Goal: Task Accomplishment & Management: Use online tool/utility

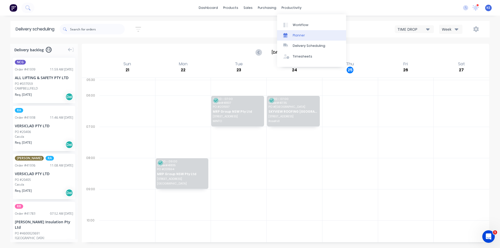
click at [291, 36] on div at bounding box center [287, 35] width 8 height 5
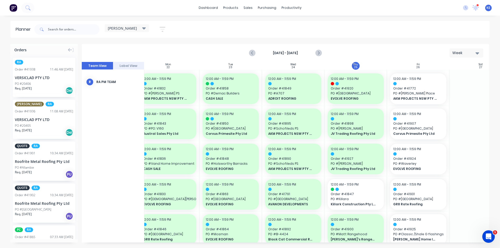
scroll to position [0, 95]
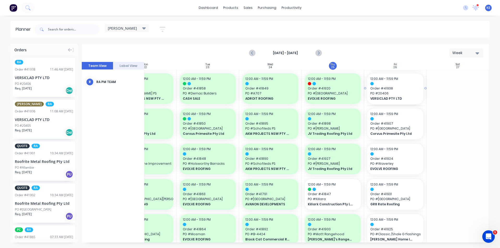
drag, startPoint x: 44, startPoint y: 85, endPoint x: 401, endPoint y: 118, distance: 358.5
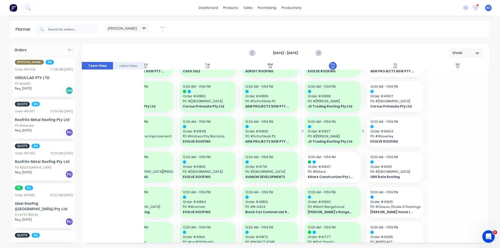
scroll to position [26, 95]
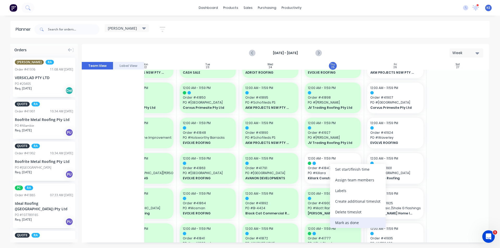
drag, startPoint x: 360, startPoint y: 216, endPoint x: 358, endPoint y: 224, distance: 8.2
click at [358, 224] on div "Set start/finish time Assign team members Labels Create additional timeslot Del…" at bounding box center [358, 196] width 56 height 64
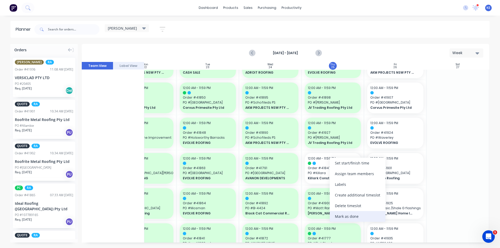
click at [343, 213] on div "Mark as done" at bounding box center [358, 216] width 56 height 11
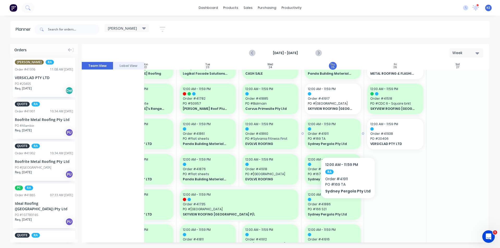
scroll to position [208, 95]
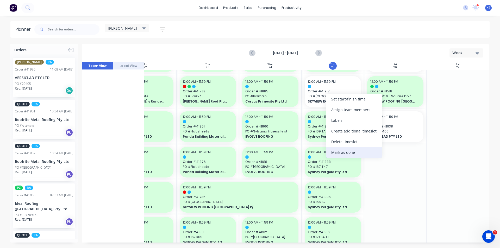
click at [347, 150] on div "Mark as done" at bounding box center [354, 152] width 56 height 11
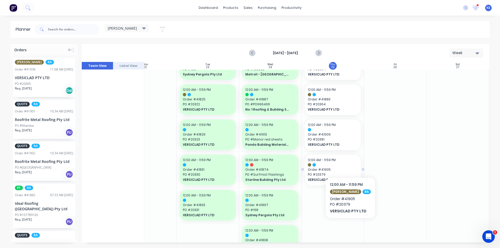
scroll to position [547, 95]
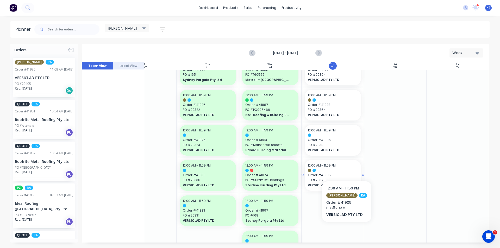
click at [343, 167] on div "12:00 AM - 11:59 PM" at bounding box center [333, 165] width 50 height 5
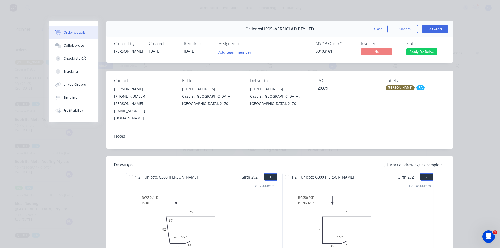
click at [384, 29] on button "Close" at bounding box center [378, 29] width 19 height 8
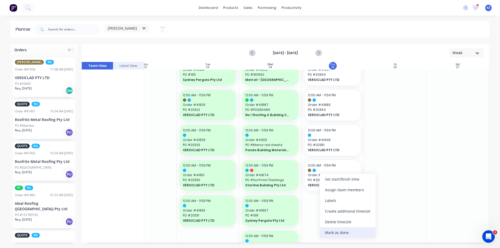
click at [331, 232] on div "Mark as done" at bounding box center [348, 232] width 56 height 11
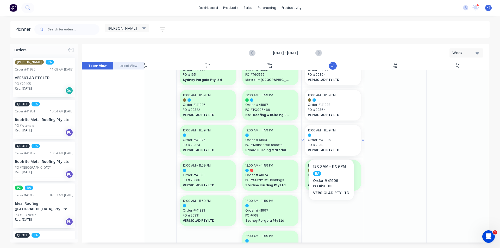
click at [330, 143] on span "PO # 20381" at bounding box center [333, 145] width 50 height 5
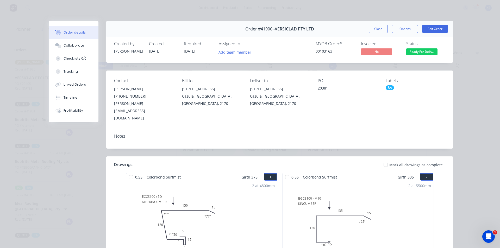
click at [378, 34] on div "Order #41906 - VERSICLAD PTY LTD Close Options Edit Order" at bounding box center [279, 29] width 347 height 16
click at [379, 30] on button "Close" at bounding box center [378, 29] width 19 height 8
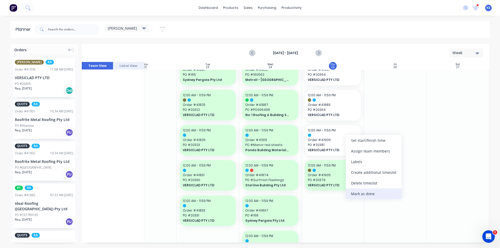
click at [361, 194] on div "Mark as done" at bounding box center [374, 193] width 56 height 11
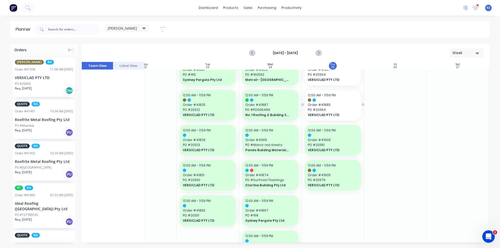
click at [344, 98] on div "12:00 AM - 11:59 PM Order # 41883 PO # 20364 VERSICLAD PTY LTD" at bounding box center [333, 105] width 56 height 31
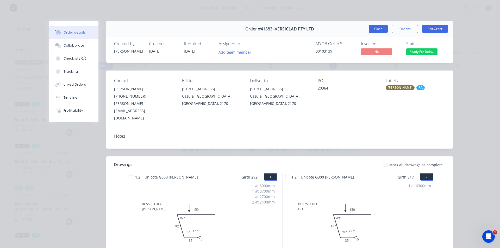
click at [373, 27] on button "Close" at bounding box center [378, 29] width 19 height 8
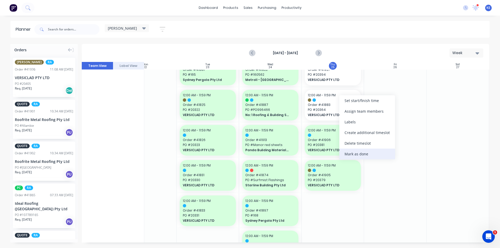
click at [367, 155] on div "Mark as done" at bounding box center [367, 154] width 56 height 11
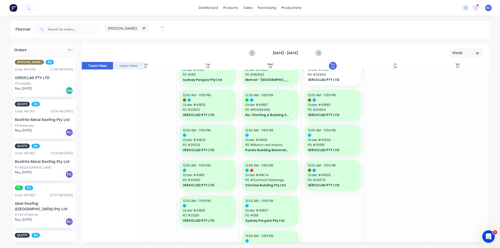
click at [335, 80] on span "VERSICLAD PTY LTD" at bounding box center [330, 80] width 45 height 5
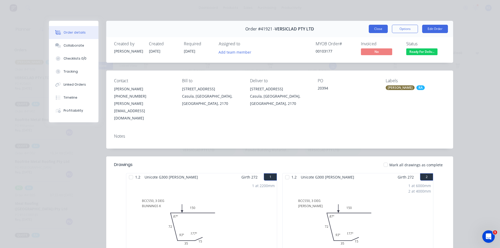
click at [374, 31] on button "Close" at bounding box center [378, 29] width 19 height 8
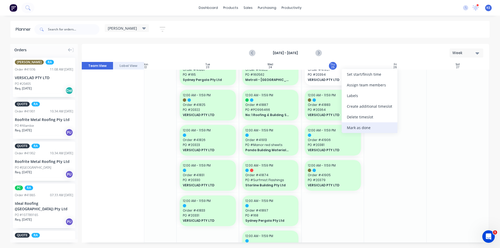
click at [355, 132] on div "Mark as done" at bounding box center [370, 127] width 56 height 11
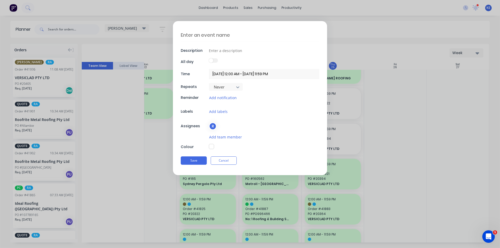
scroll to position [443, 95]
click at [215, 162] on button "Cancel" at bounding box center [224, 160] width 26 height 8
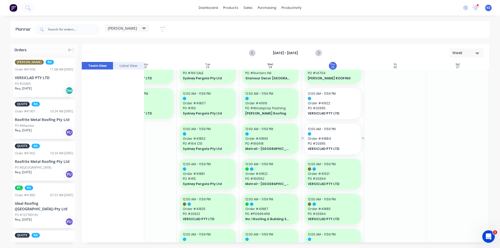
click at [321, 146] on span "PO # 20365" at bounding box center [333, 143] width 50 height 5
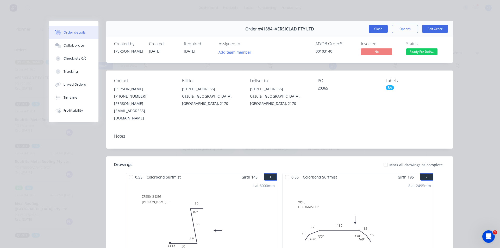
click at [379, 29] on button "Close" at bounding box center [378, 29] width 19 height 8
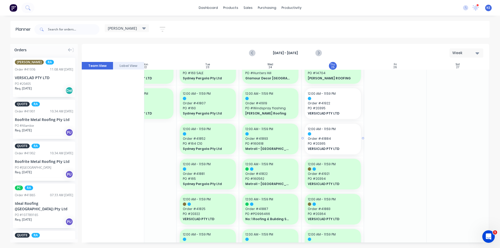
drag, startPoint x: 344, startPoint y: 132, endPoint x: 342, endPoint y: 134, distance: 2.7
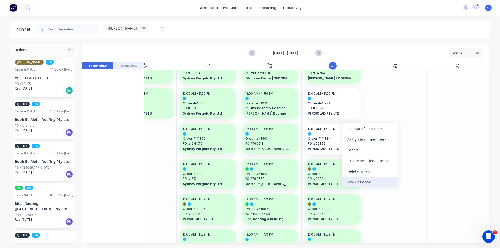
click at [367, 184] on div "Mark as done" at bounding box center [370, 182] width 56 height 11
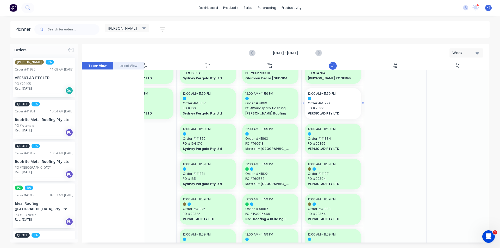
click at [325, 110] on span "PO # 20395" at bounding box center [333, 108] width 50 height 5
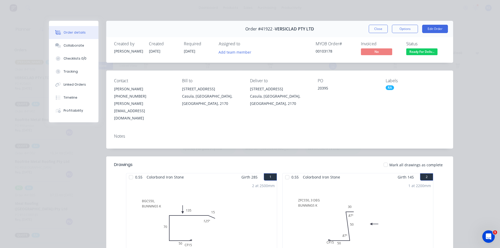
click at [365, 30] on div "Order #41922 - VERSICLAD PTY LTD Close Options Edit Order" at bounding box center [279, 29] width 347 height 16
click at [375, 29] on button "Close" at bounding box center [378, 29] width 19 height 8
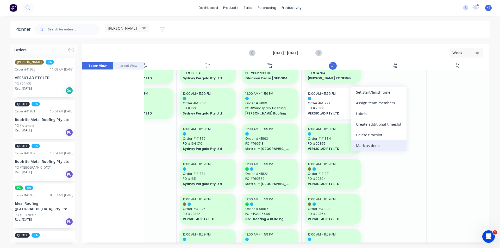
click at [363, 143] on div "Mark as done" at bounding box center [379, 145] width 56 height 11
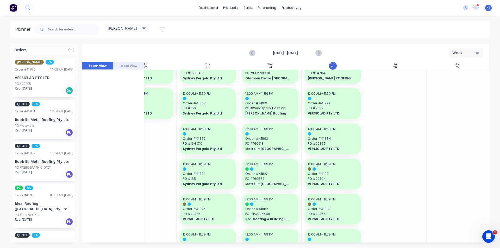
click at [386, 160] on div at bounding box center [395, 104] width 62 height 954
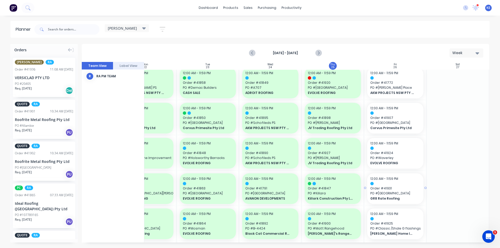
scroll to position [0, 95]
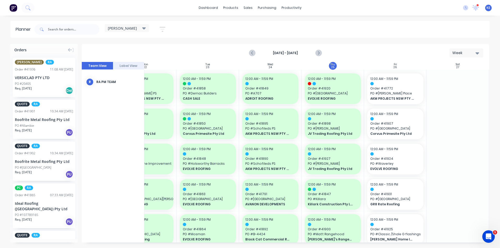
click at [23, 76] on div "VERSICLAD PTY LTD" at bounding box center [44, 77] width 58 height 5
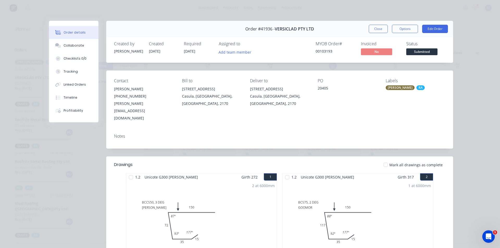
scroll to position [0, 0]
click at [87, 49] on button "Collaborate" at bounding box center [73, 45] width 49 height 13
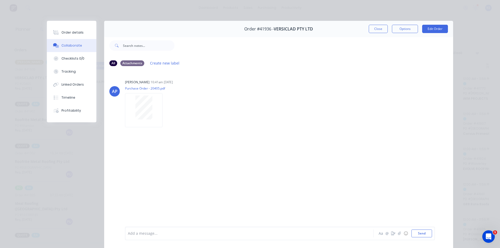
scroll to position [0, 95]
click at [64, 28] on button "Order details" at bounding box center [71, 32] width 49 height 13
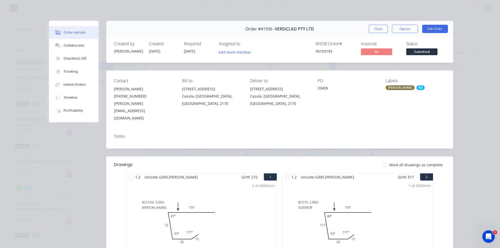
click at [186, 53] on span "[DATE]" at bounding box center [189, 51] width 11 height 5
click at [73, 99] on div "Timeline" at bounding box center [71, 97] width 14 height 5
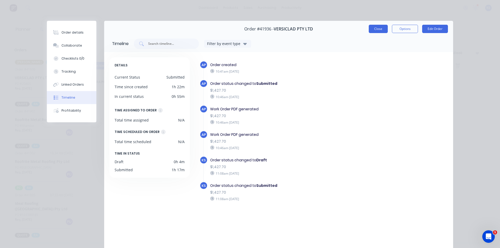
click at [380, 28] on button "Close" at bounding box center [378, 29] width 19 height 8
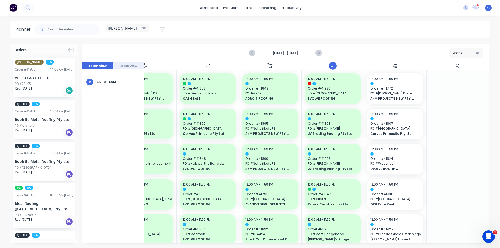
click at [417, 75] on div at bounding box center [395, 74] width 62 height 8
click at [397, 86] on div "12:00 AM - 11:59 PM Order # 41772 PO # Martin Place AKM PROJECTS NSW PTY LTD" at bounding box center [395, 88] width 56 height 31
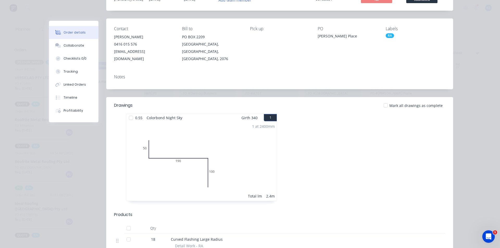
scroll to position [0, 0]
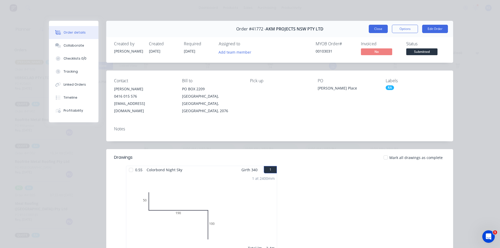
click at [382, 30] on button "Close" at bounding box center [378, 29] width 19 height 8
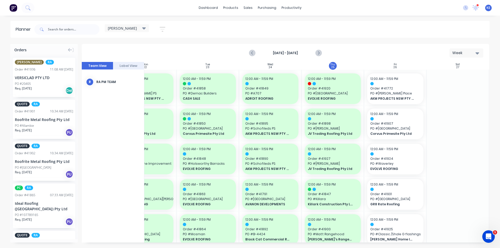
scroll to position [26, 95]
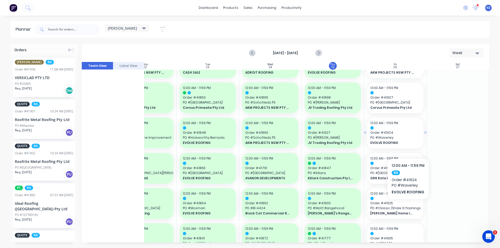
click at [408, 143] on span "EVOLVE ROOFING" at bounding box center [392, 143] width 45 height 5
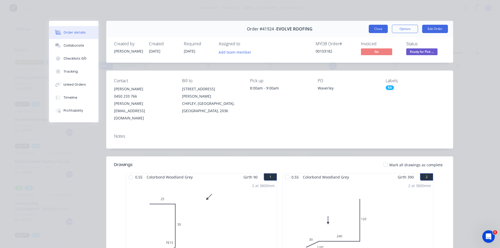
click at [380, 29] on button "Close" at bounding box center [378, 29] width 19 height 8
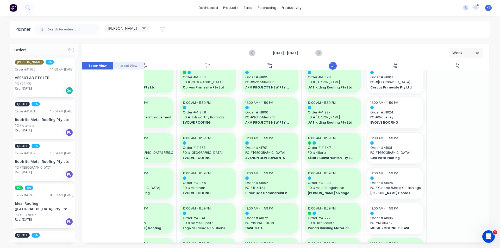
scroll to position [52, 95]
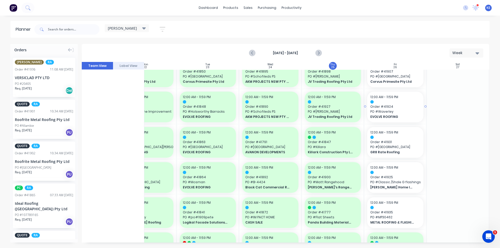
click at [411, 112] on span "PO # Waverley" at bounding box center [395, 111] width 50 height 5
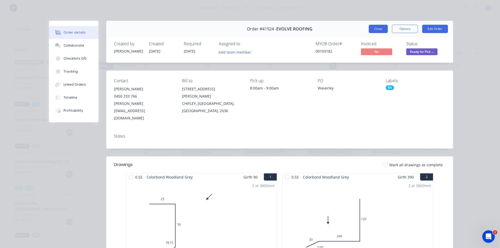
click at [381, 30] on button "Close" at bounding box center [378, 29] width 19 height 8
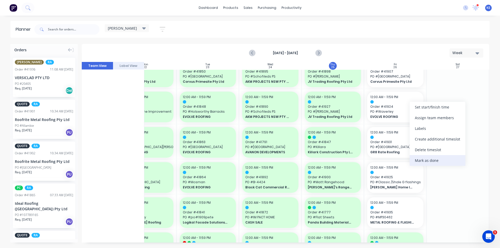
click at [446, 159] on div "Mark as done" at bounding box center [437, 160] width 56 height 11
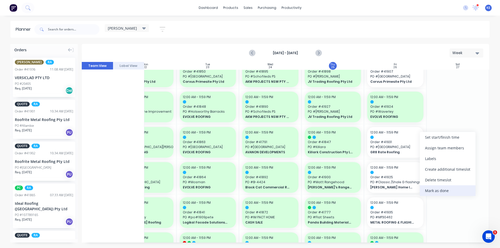
click at [449, 189] on div "Mark as done" at bounding box center [448, 190] width 56 height 11
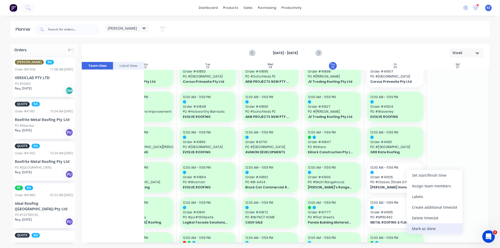
click at [436, 227] on div "Mark as done" at bounding box center [435, 228] width 56 height 11
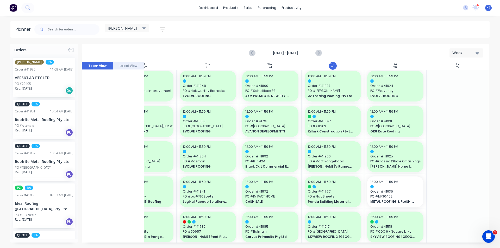
scroll to position [104, 95]
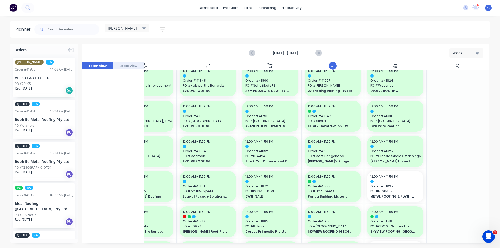
scroll to position [0, 95]
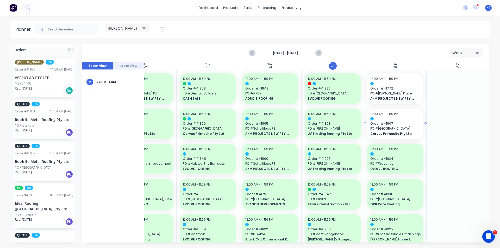
click at [394, 125] on span "Order # 41907" at bounding box center [395, 123] width 50 height 5
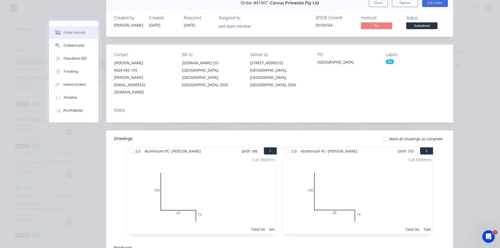
scroll to position [0, 0]
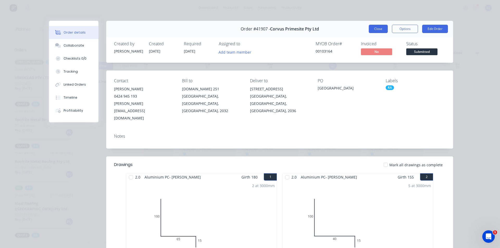
click at [376, 32] on button "Close" at bounding box center [378, 29] width 19 height 8
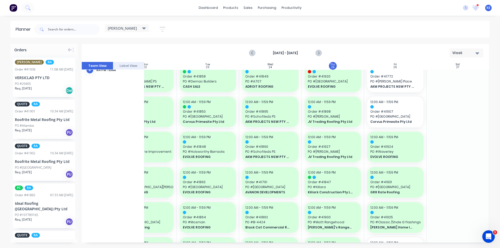
scroll to position [0, 95]
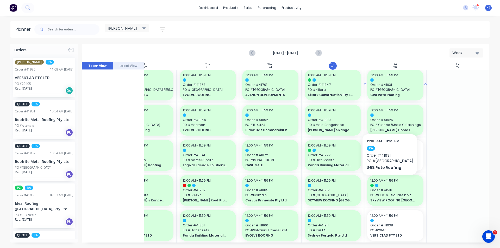
scroll to position [130, 95]
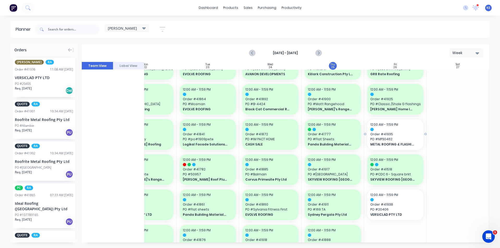
click at [406, 134] on span "Order # 41935" at bounding box center [395, 134] width 50 height 5
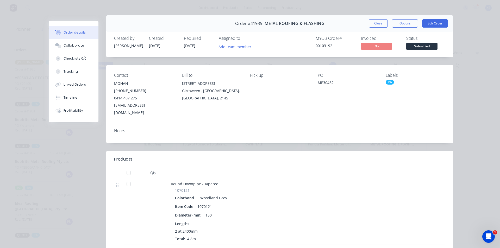
scroll to position [0, 0]
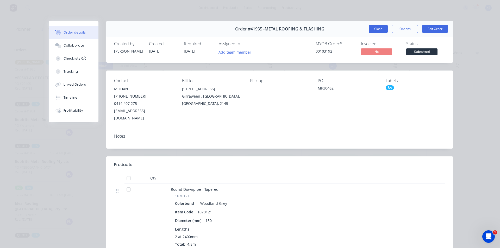
click at [379, 31] on button "Close" at bounding box center [378, 29] width 19 height 8
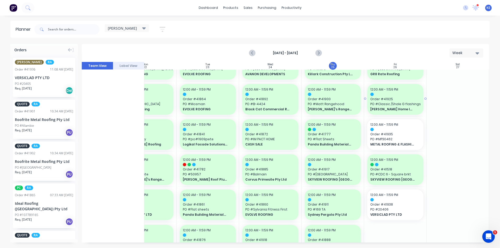
scroll to position [0, 95]
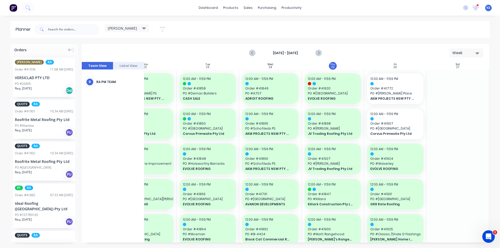
click at [303, 45] on div "Sep 21st - Sep 27th Week" at bounding box center [285, 53] width 406 height 17
click at [323, 53] on button "Next page" at bounding box center [318, 53] width 10 height 10
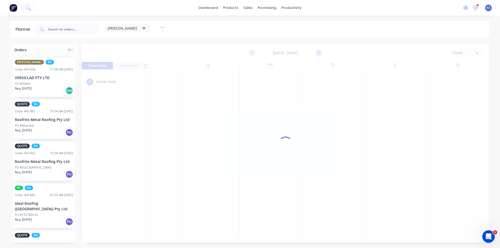
scroll to position [0, 93]
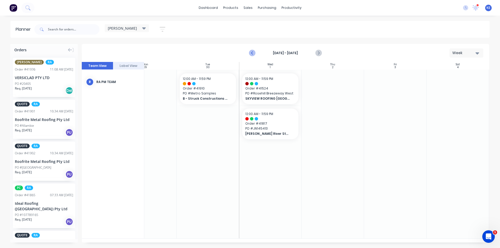
click at [253, 54] on icon "Previous page" at bounding box center [252, 53] width 6 height 6
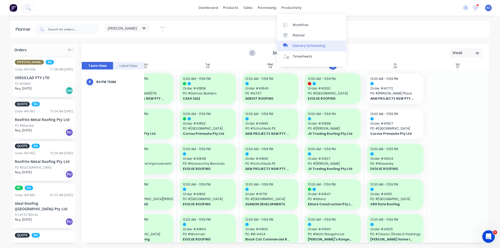
click at [302, 45] on div "Delivery Scheduling" at bounding box center [309, 45] width 33 height 5
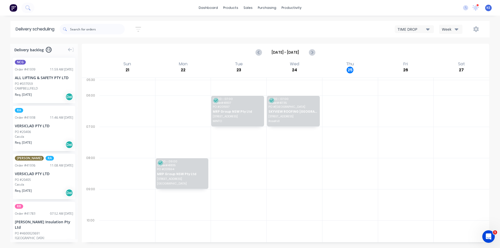
click at [450, 31] on div "Week" at bounding box center [449, 29] width 15 height 5
click at [452, 53] on div "Vehicle" at bounding box center [465, 53] width 52 height 10
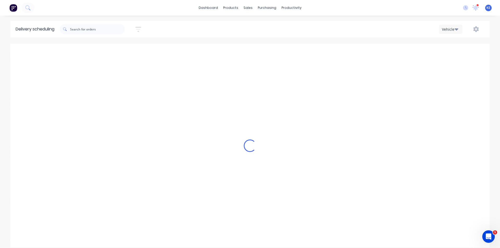
scroll to position [0, 0]
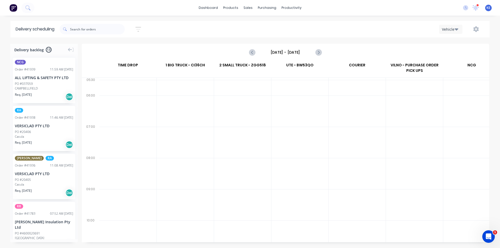
drag, startPoint x: 292, startPoint y: 49, endPoint x: 292, endPoint y: 52, distance: 2.9
click at [292, 52] on input "Sunday - 21/09/25" at bounding box center [286, 52] width 52 height 8
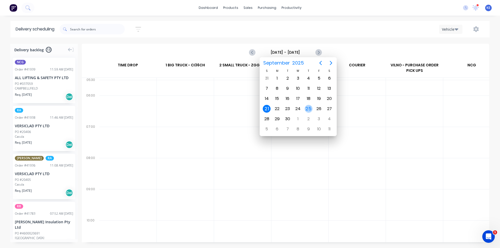
click at [310, 107] on div "25" at bounding box center [309, 109] width 8 height 8
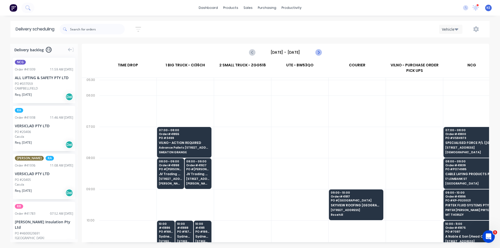
click at [317, 54] on icon "Next page" at bounding box center [318, 52] width 6 height 6
type input "Friday - 26/09/25"
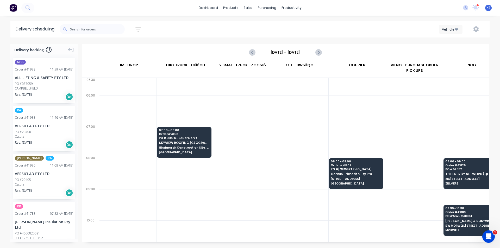
click at [337, 132] on div at bounding box center [357, 142] width 57 height 31
click at [33, 125] on div "VERSICLAD PTY LTD" at bounding box center [44, 125] width 58 height 5
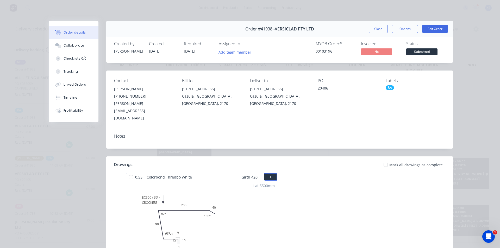
click at [390, 24] on div "Order #41938 - VERSICLAD PTY LTD Close Options Edit Order" at bounding box center [279, 29] width 347 height 16
click at [377, 31] on button "Close" at bounding box center [378, 29] width 19 height 8
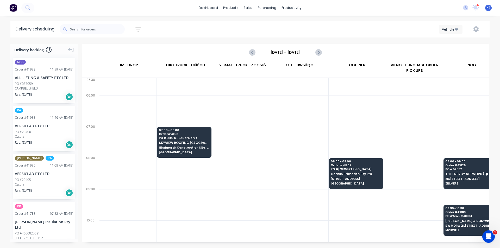
click at [41, 168] on div "PEARL WHITE RA Order # 41936 11:08 AM 25/09/25 VERSICLAD PTY LTD PO #20405 Casu…" at bounding box center [44, 177] width 62 height 46
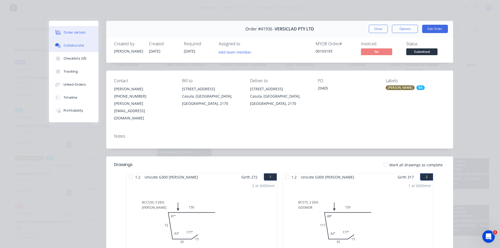
click at [67, 48] on button "Collaborate" at bounding box center [73, 45] width 49 height 13
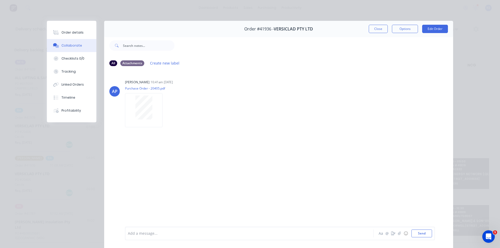
scroll to position [23, 0]
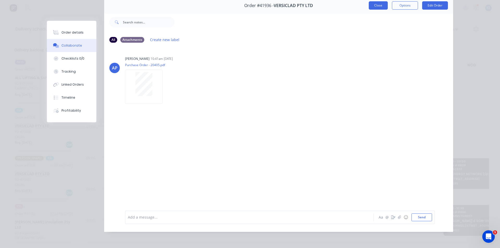
click at [377, 7] on button "Close" at bounding box center [378, 5] width 19 height 8
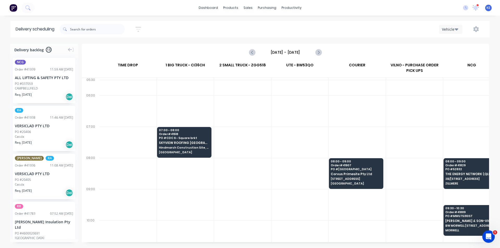
click at [297, 124] on div at bounding box center [299, 111] width 57 height 31
click at [265, 191] on div at bounding box center [242, 204] width 57 height 31
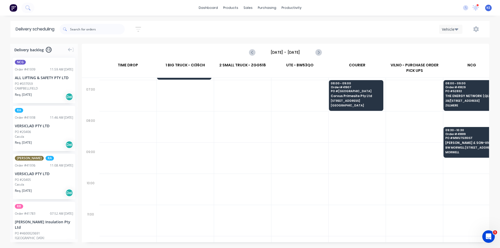
scroll to position [0, 0]
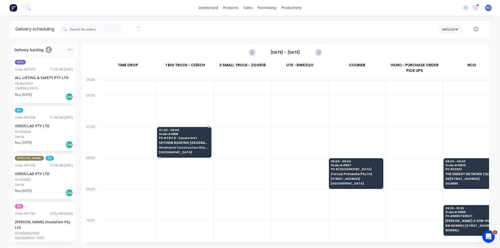
click at [169, 146] on div "07:00 - 08:00 Order # 41518 PO # CDC 6 - Square brkt SKYVIEW ROOFING AUSTRALIA …" at bounding box center [184, 141] width 54 height 29
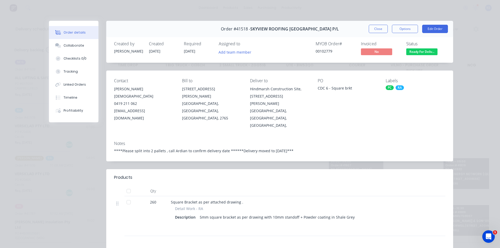
click at [402, 153] on div "Order #41518 - SKYVIEW ROOFING AUSTRALIA P/L Close Options Edit Order Created b…" at bounding box center [251, 175] width 404 height 308
